Goal: Transaction & Acquisition: Obtain resource

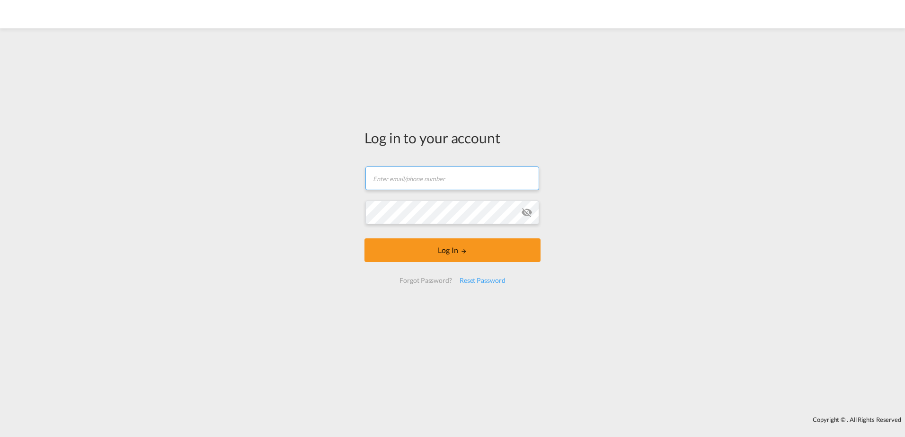
type input "[EMAIL_ADDRESS][PERSON_NAME][DOMAIN_NAME]"
click at [465, 262] on form "[EMAIL_ADDRESS][PERSON_NAME][DOMAIN_NAME] Email field is required Password fiel…" at bounding box center [452, 225] width 176 height 136
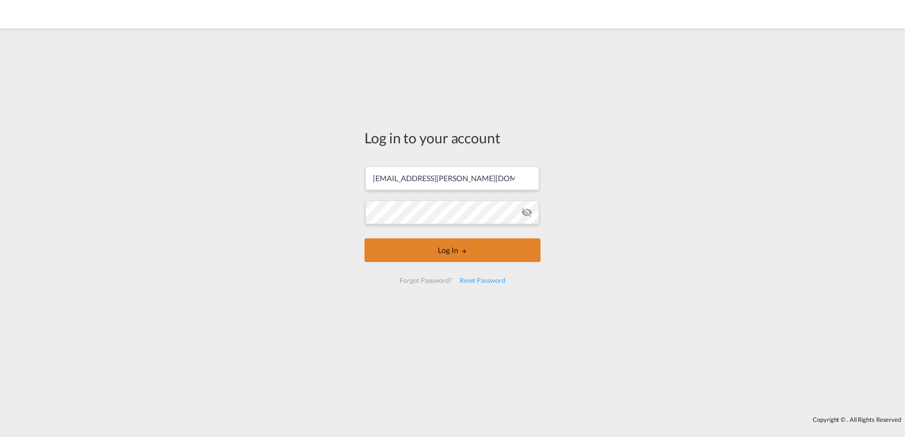
click at [467, 255] on form "[EMAIL_ADDRESS][PERSON_NAME][DOMAIN_NAME] Log In Forgot Password? Reset Password" at bounding box center [452, 225] width 176 height 136
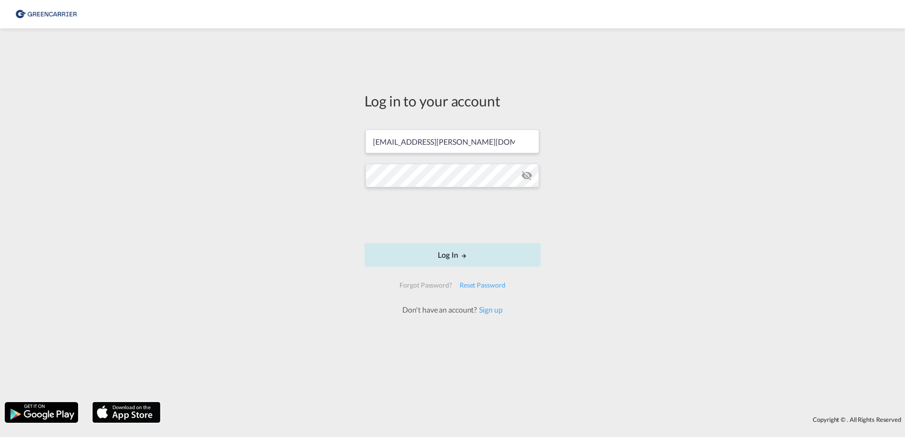
click at [452, 254] on button "Log In" at bounding box center [452, 255] width 176 height 24
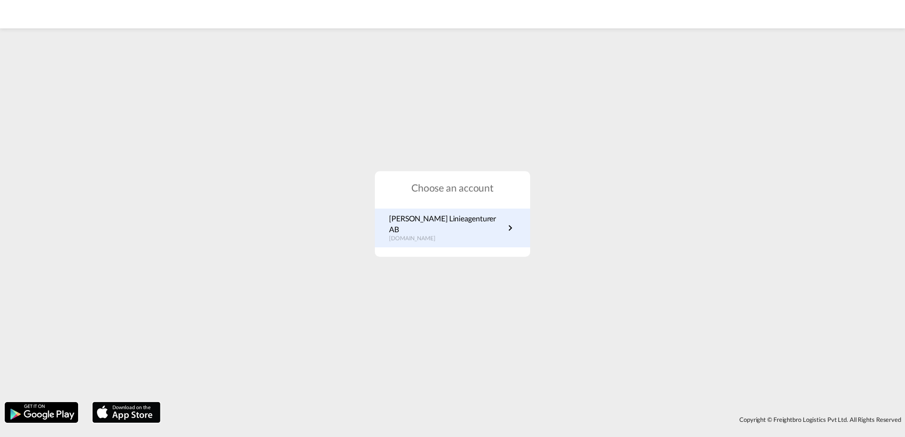
click at [410, 235] on p "[DOMAIN_NAME]" at bounding box center [446, 239] width 115 height 8
click at [446, 228] on p "[PERSON_NAME] Linieagenturer AB" at bounding box center [446, 223] width 115 height 21
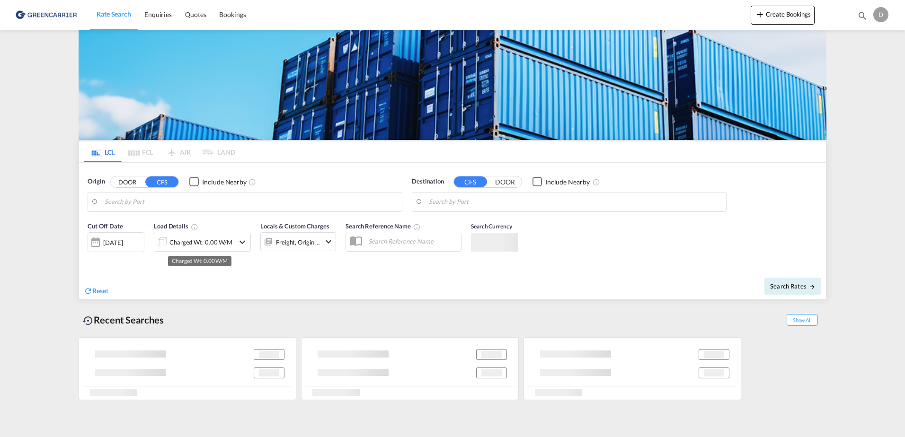
type input "SE-37433, [GEOGRAPHIC_DATA], [GEOGRAPHIC_DATA]"
type input "[GEOGRAPHIC_DATA], [GEOGRAPHIC_DATA], [GEOGRAPHIC_DATA]"
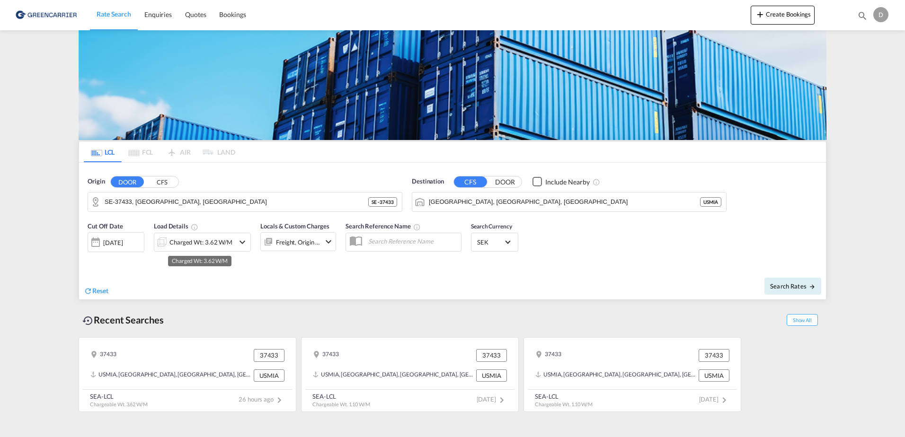
click at [224, 239] on div "Charged Wt: 3.62 W/M" at bounding box center [200, 242] width 63 height 13
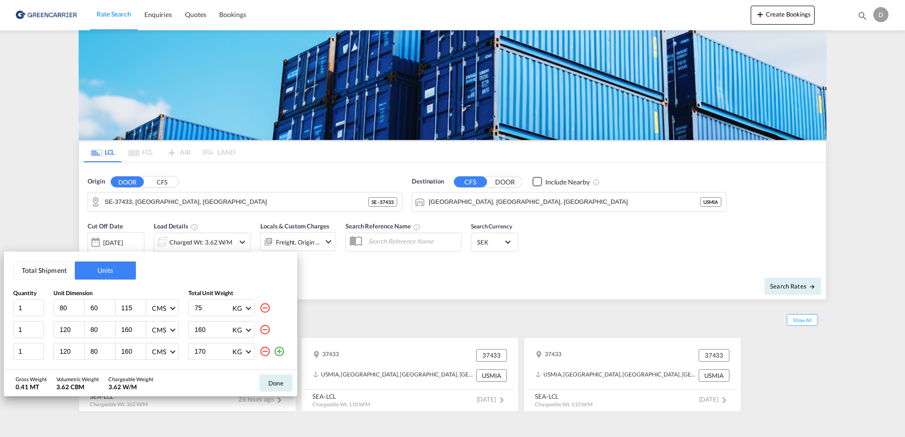
click at [265, 352] on md-icon "icon-minus-circle-outline" at bounding box center [264, 351] width 11 height 11
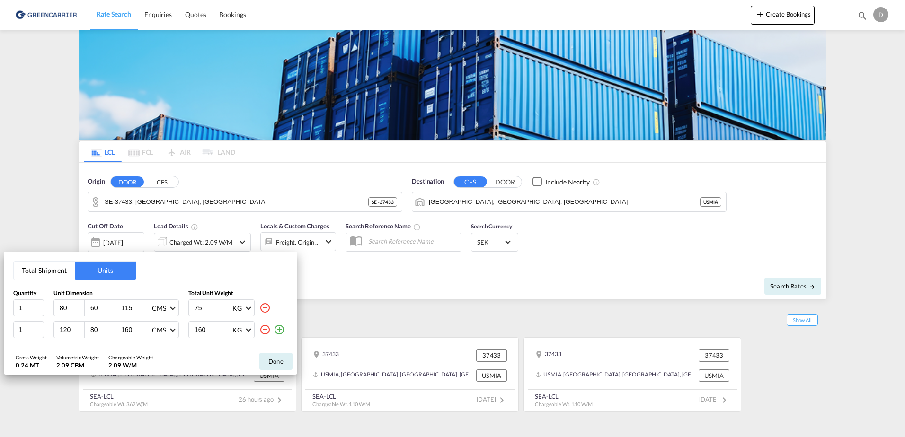
drag, startPoint x: 263, startPoint y: 332, endPoint x: 77, endPoint y: 301, distance: 188.5
click at [263, 332] on md-icon "icon-minus-circle-outline" at bounding box center [264, 329] width 11 height 11
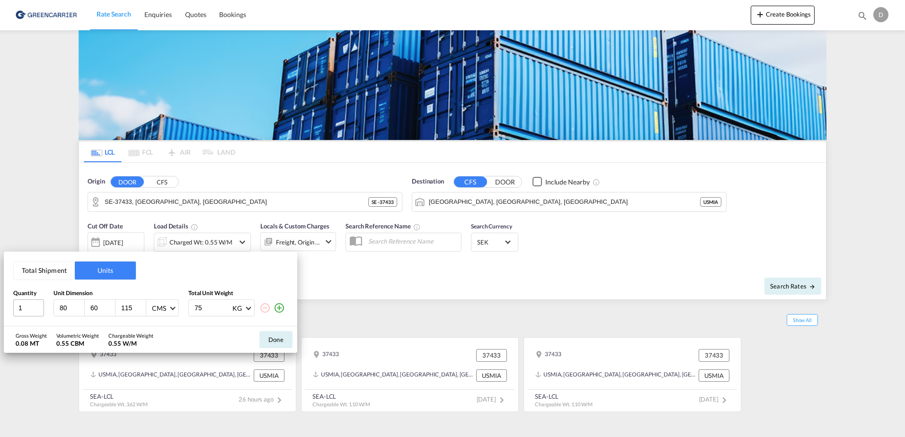
drag, startPoint x: 68, startPoint y: 307, endPoint x: 29, endPoint y: 308, distance: 38.8
click at [29, 308] on div "1 80 60 115 CMS CMS Inches 75 KG KG LB" at bounding box center [150, 308] width 274 height 17
type input "310"
type input "225"
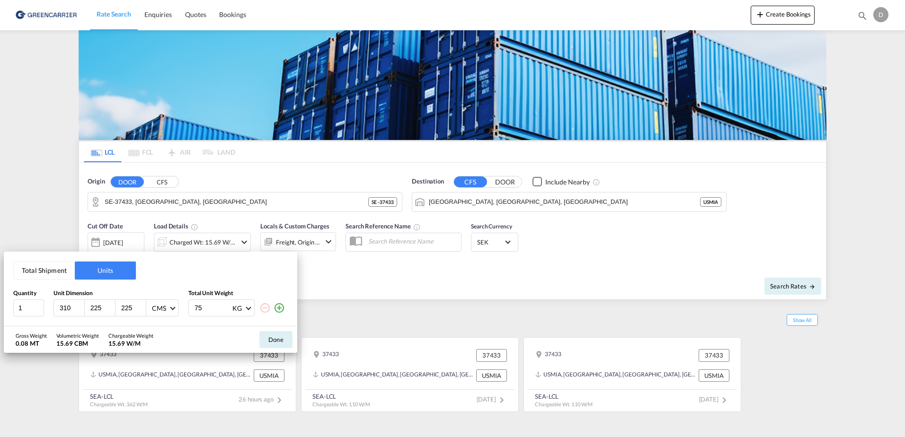
drag, startPoint x: 196, startPoint y: 317, endPoint x: 88, endPoint y: 293, distance: 110.9
click at [88, 302] on div "1 310 225 225 CMS CMS Inches 75 KG KG LB" at bounding box center [150, 308] width 274 height 17
type input "1000"
click at [273, 341] on button "Done" at bounding box center [275, 339] width 33 height 17
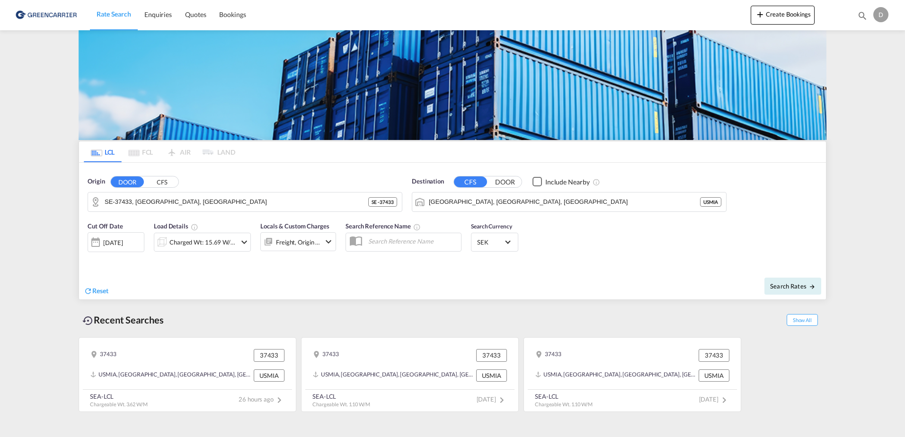
click at [269, 262] on div "Cut Off Date 24 Sep 2025 24/09/2025 Load Details Charged Wt: 15.69 W/M Locals &…" at bounding box center [212, 240] width 258 height 47
click at [806, 292] on button "Search Rates" at bounding box center [792, 286] width 57 height 17
type input "37433 to USMIA / 24 Sep 2025"
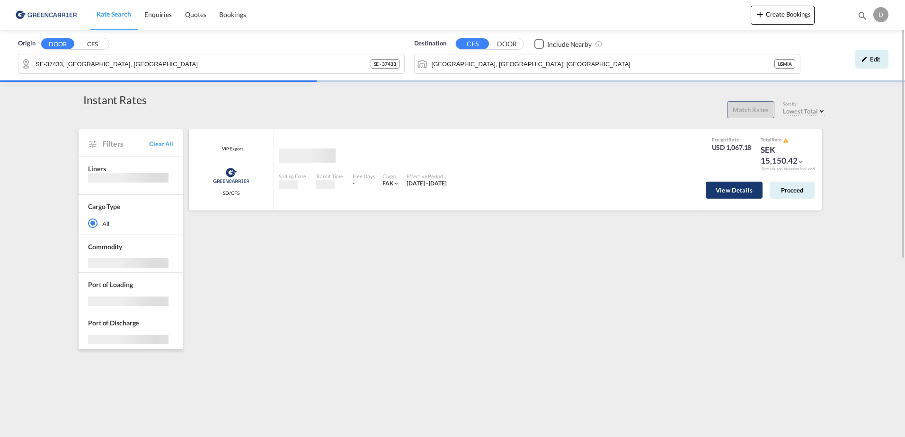
click at [740, 195] on button "View Details" at bounding box center [733, 190] width 57 height 17
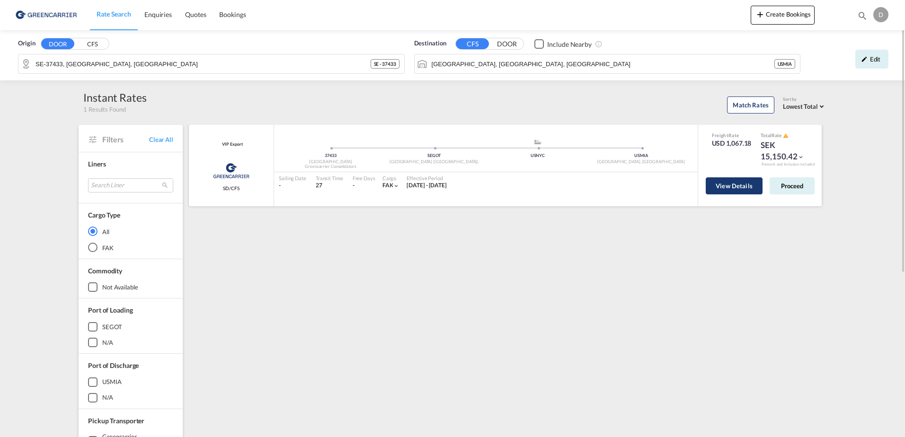
click at [744, 188] on button "View Details" at bounding box center [733, 185] width 57 height 17
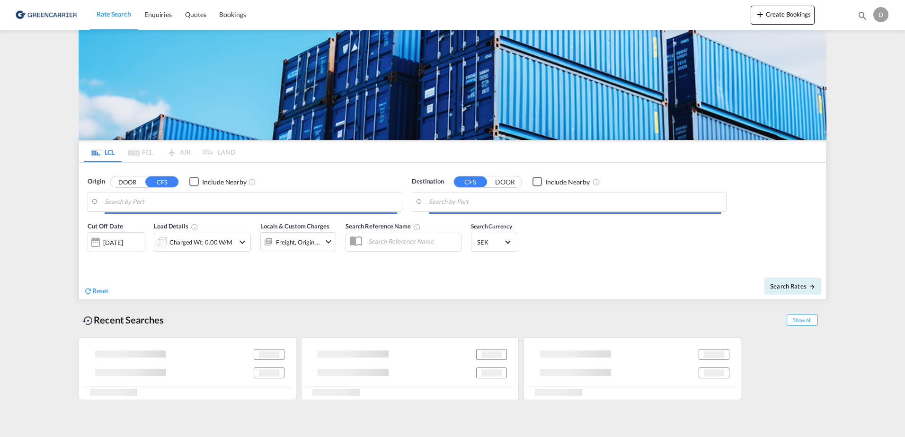
type input "SE-37433, [GEOGRAPHIC_DATA], [GEOGRAPHIC_DATA]"
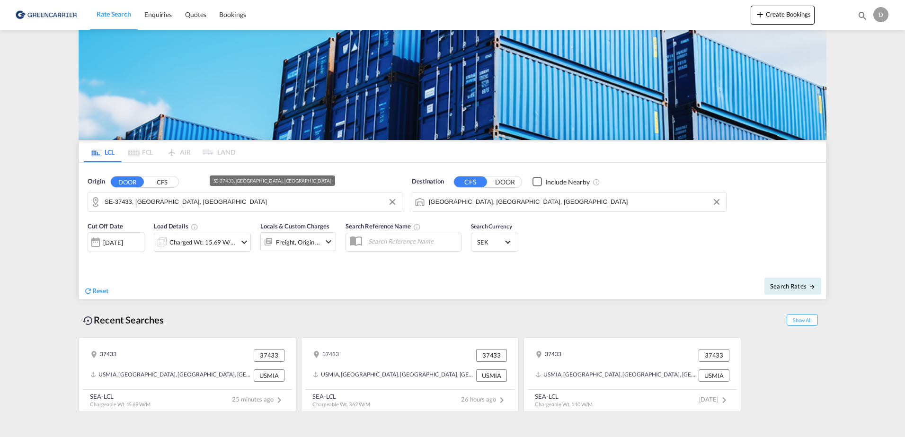
click at [331, 203] on input "SE-37433, [GEOGRAPHIC_DATA], [GEOGRAPHIC_DATA]" at bounding box center [251, 202] width 292 height 14
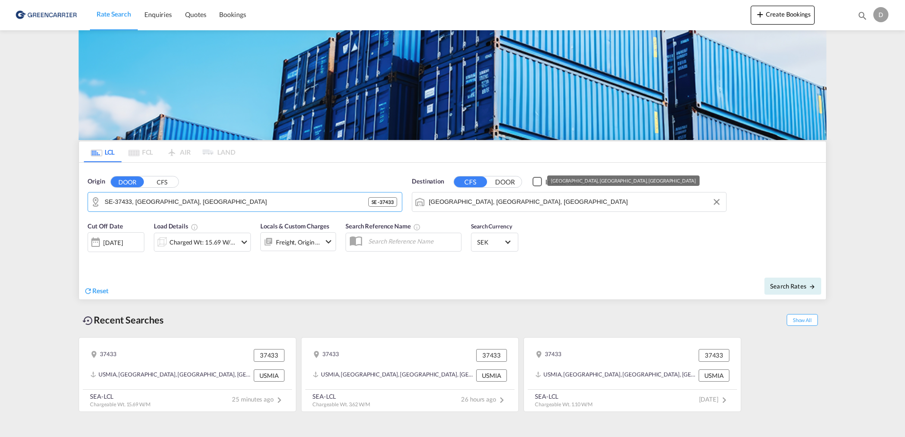
click at [551, 202] on input "[GEOGRAPHIC_DATA], [GEOGRAPHIC_DATA], [GEOGRAPHIC_DATA]" at bounding box center [575, 202] width 292 height 14
click at [576, 200] on input "[GEOGRAPHIC_DATA], [GEOGRAPHIC_DATA], [GEOGRAPHIC_DATA]" at bounding box center [575, 202] width 292 height 14
click at [146, 209] on div "Origin DOOR CFS SE-37433, [GEOGRAPHIC_DATA], [GEOGRAPHIC_DATA] SE - 37433 Desti…" at bounding box center [452, 190] width 747 height 54
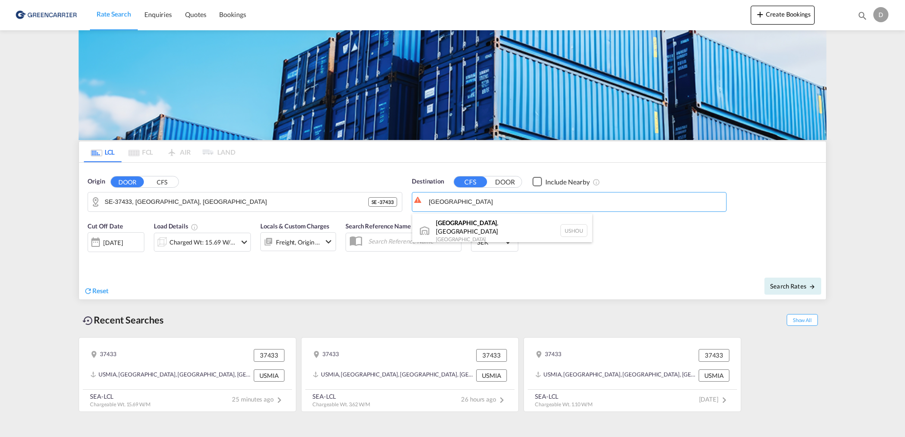
type input "[GEOGRAPHIC_DATA]"
click at [257, 193] on body "Rate Search Enquiries Quotes Bookings Rate Search Enquiries" at bounding box center [452, 218] width 905 height 437
